Goal: Transaction & Acquisition: Purchase product/service

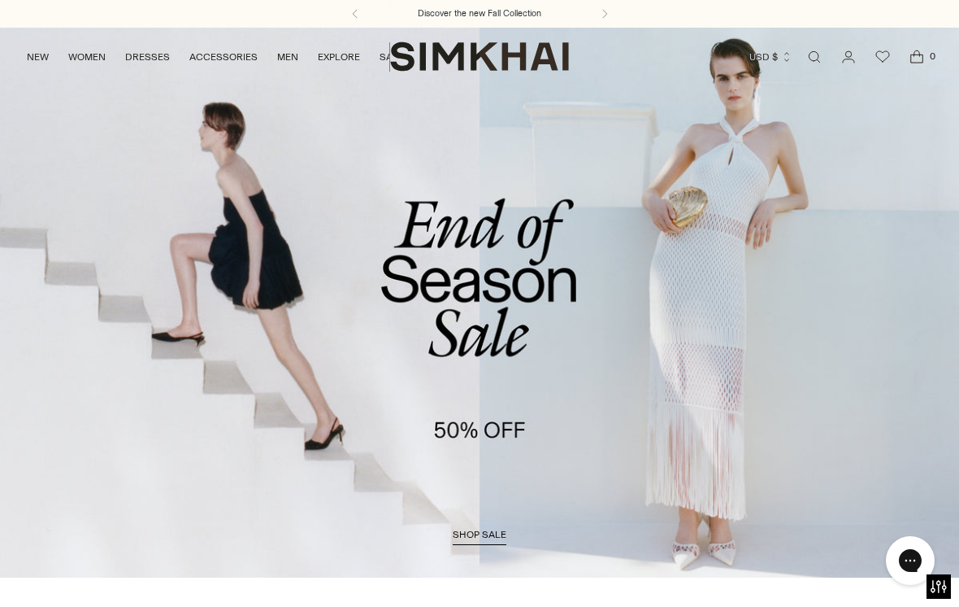
click at [479, 538] on span "shop sale" at bounding box center [480, 534] width 54 height 11
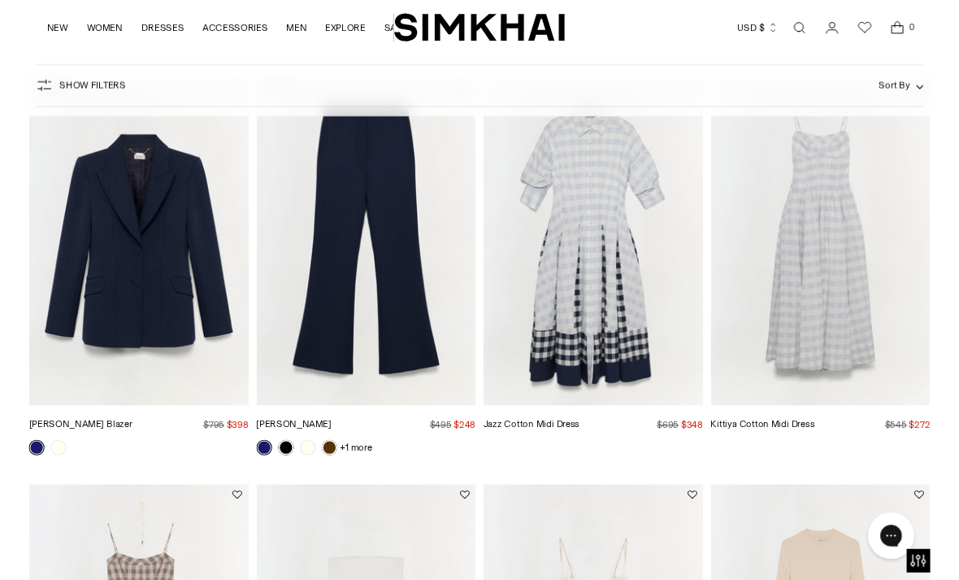
scroll to position [582, 0]
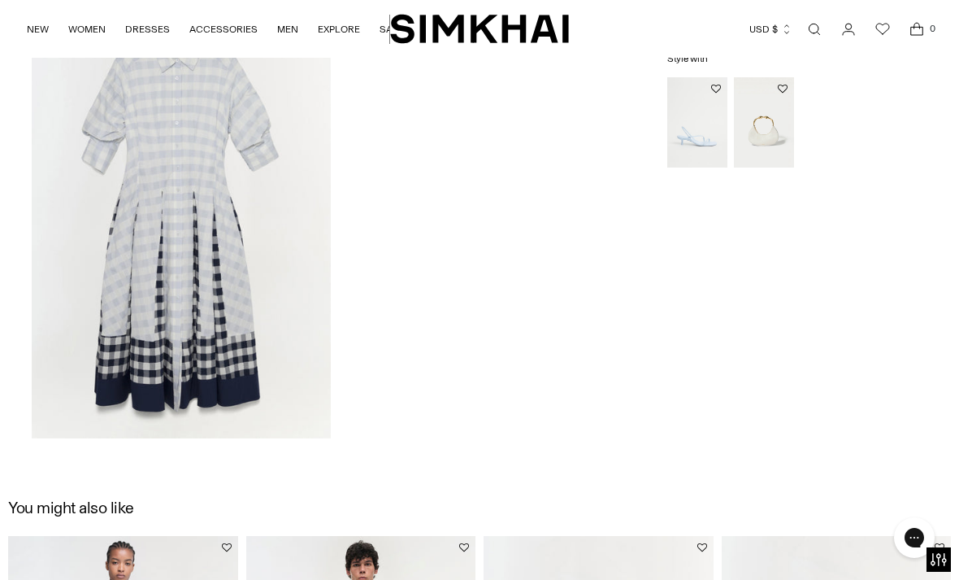
scroll to position [1492, 0]
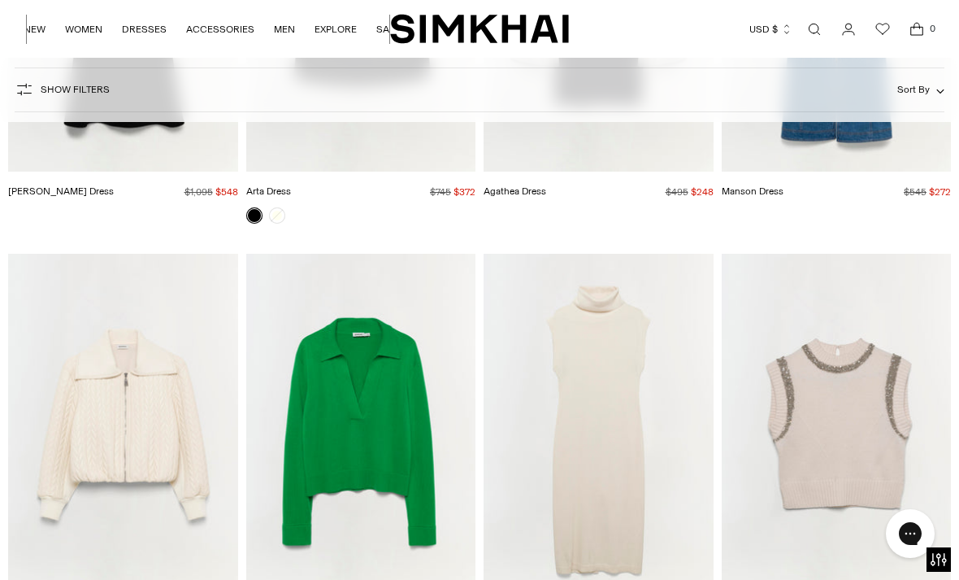
scroll to position [17095, 0]
